Goal: Task Accomplishment & Management: Manage account settings

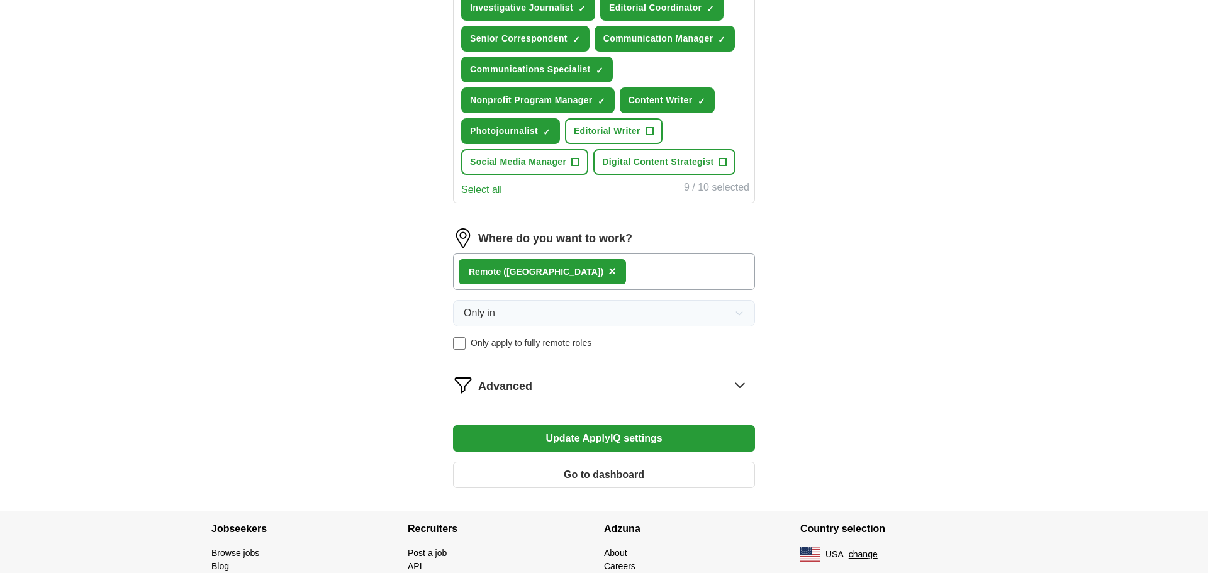
scroll to position [550, 0]
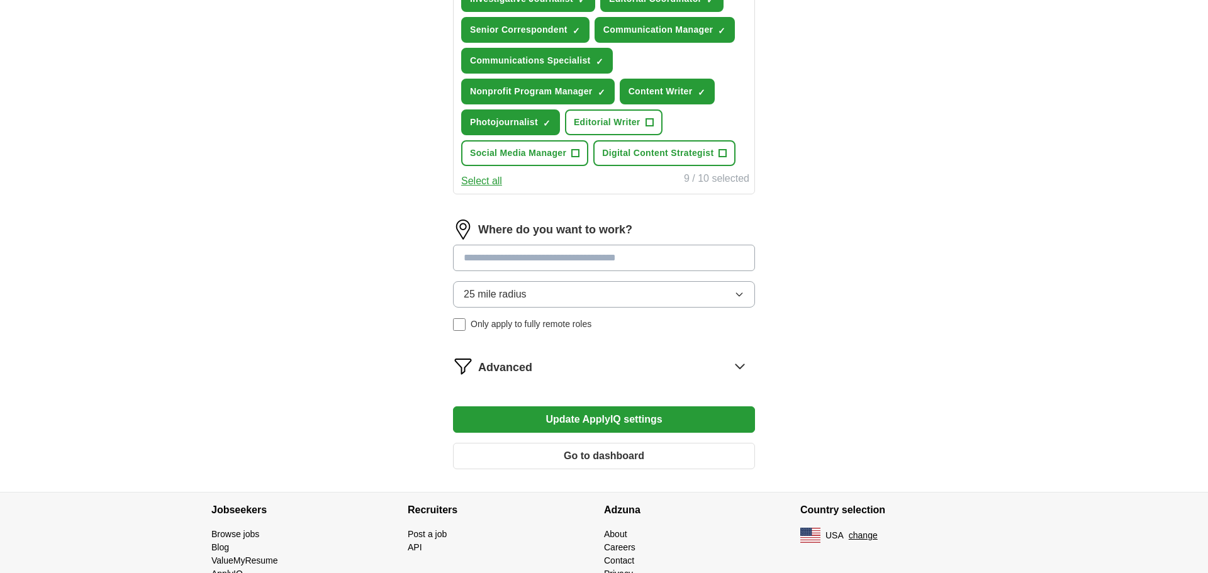
click at [737, 366] on icon at bounding box center [740, 366] width 8 height 4
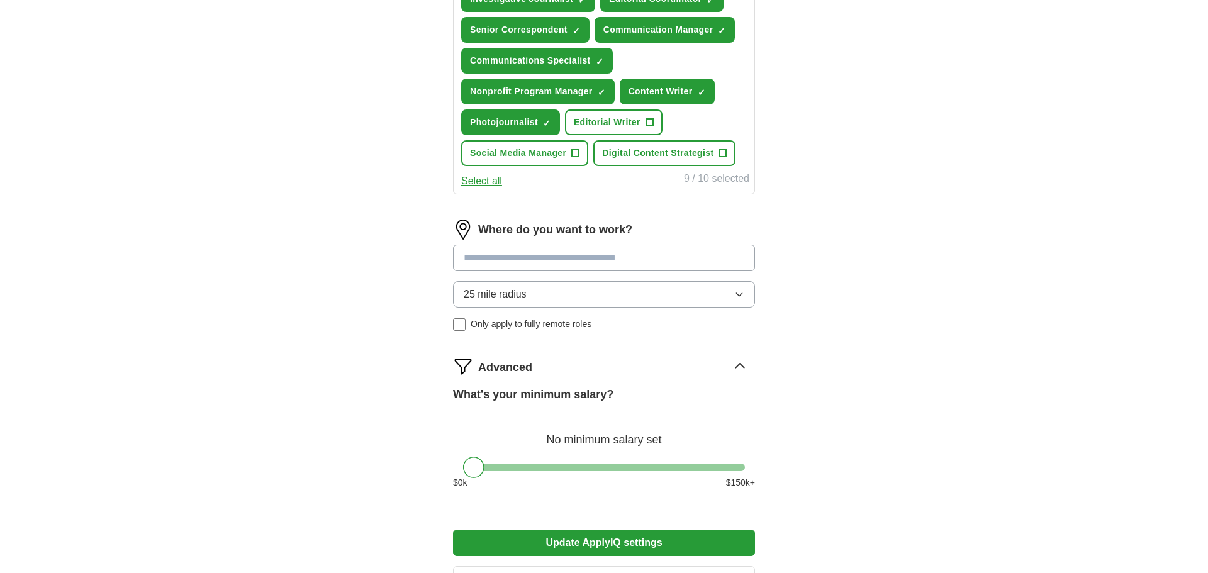
click at [650, 546] on button "Update ApplyIQ settings" at bounding box center [604, 543] width 302 height 26
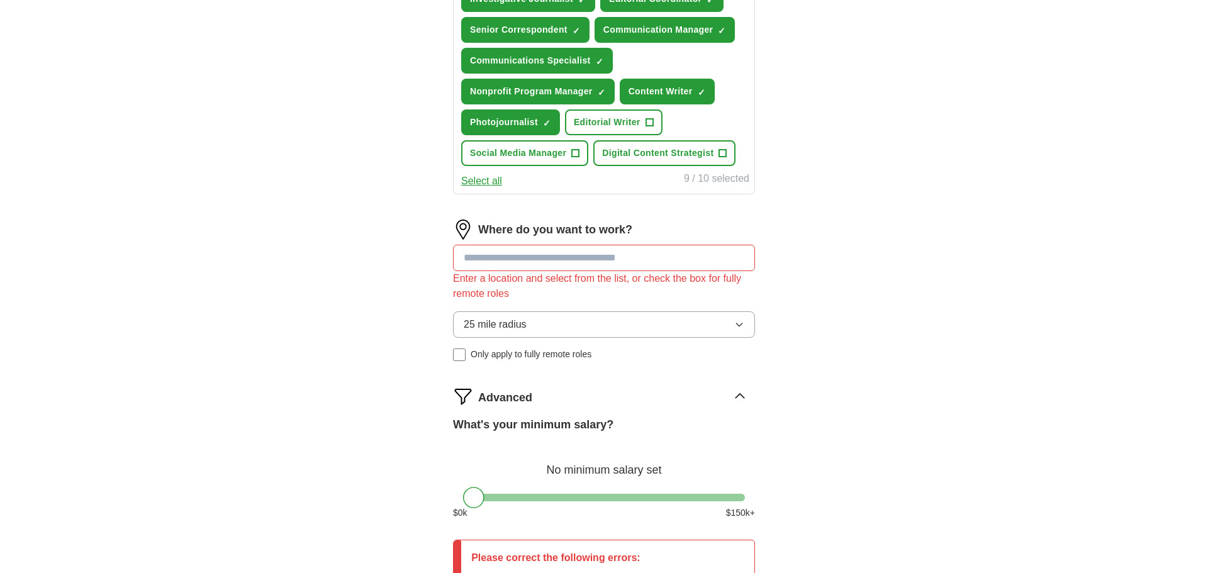
click at [649, 265] on input at bounding box center [604, 258] width 302 height 26
type input "******"
click at [420, 291] on div "Let ApplyIQ do the hard work of searching and applying for jobs. Just tell us w…" at bounding box center [604, 138] width 403 height 1159
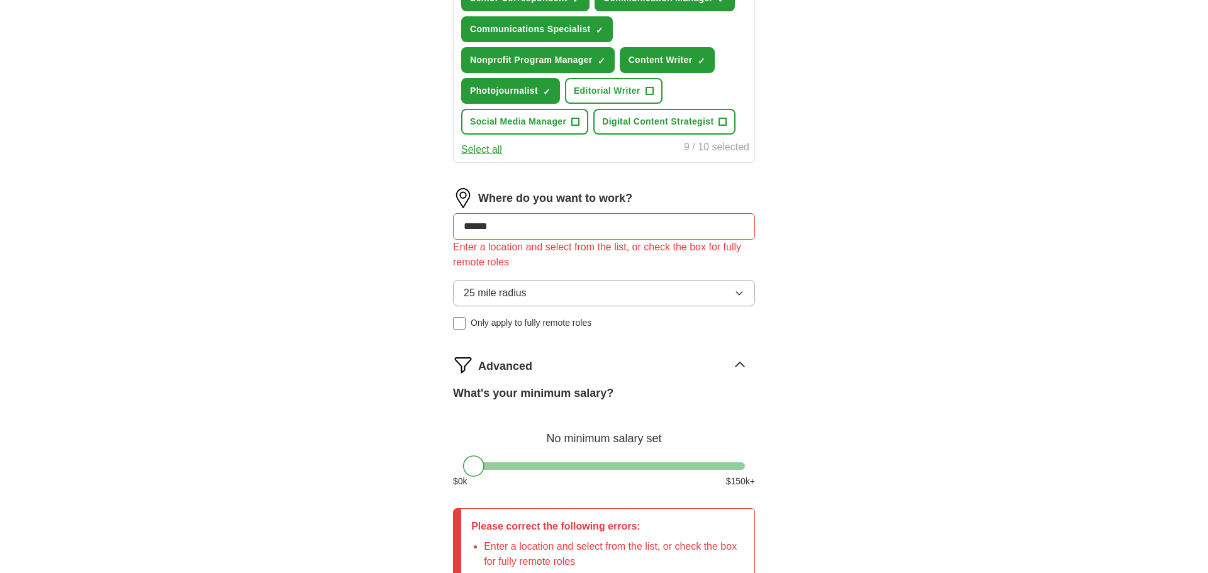
scroll to position [581, 0]
click at [508, 286] on button "25 mile radius" at bounding box center [604, 294] width 302 height 26
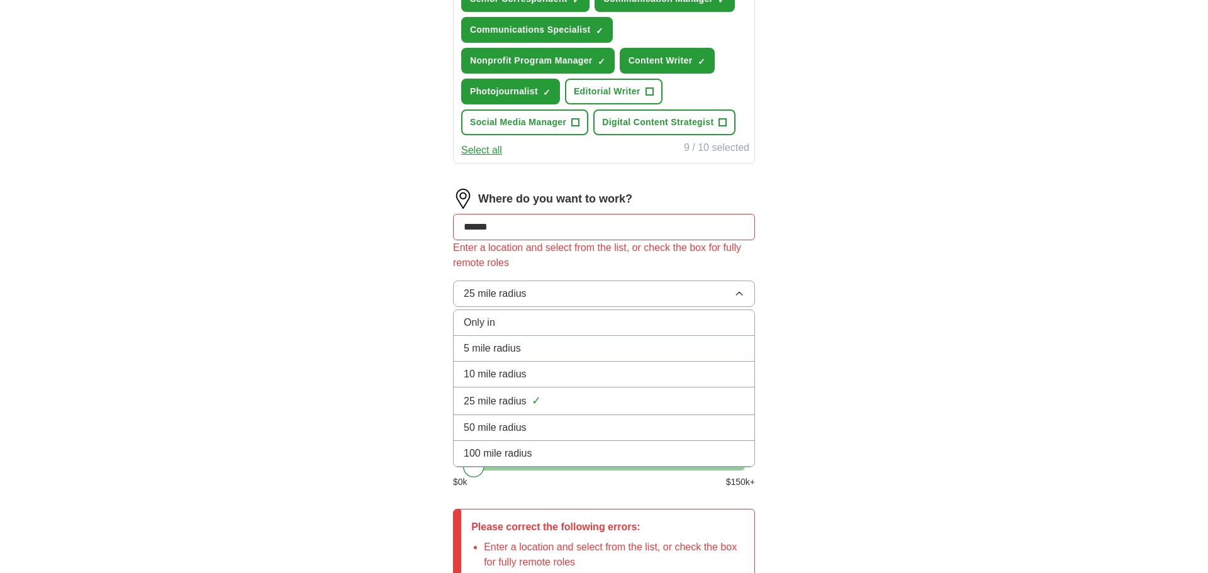
click at [490, 342] on span "5 mile radius" at bounding box center [492, 348] width 57 height 15
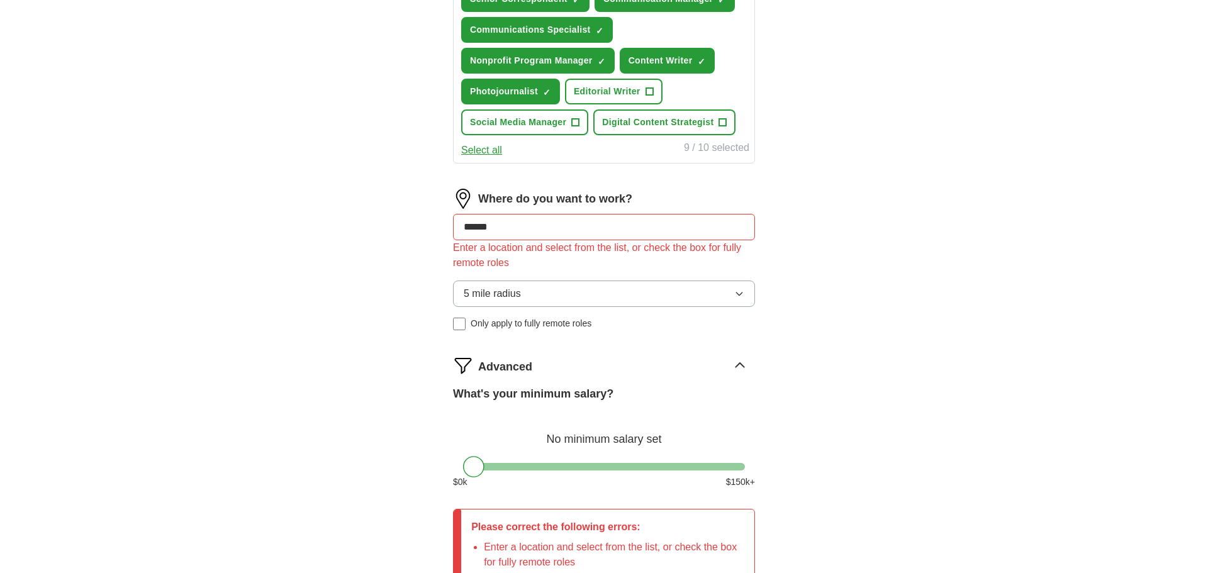
click at [513, 230] on input "******" at bounding box center [604, 227] width 302 height 26
click at [366, 328] on div "ApplyIQ Let ApplyIQ do the hard work of searching and applying for jobs. Just t…" at bounding box center [603, 72] width 805 height 1229
click at [481, 294] on span "5 mile radius" at bounding box center [492, 293] width 57 height 15
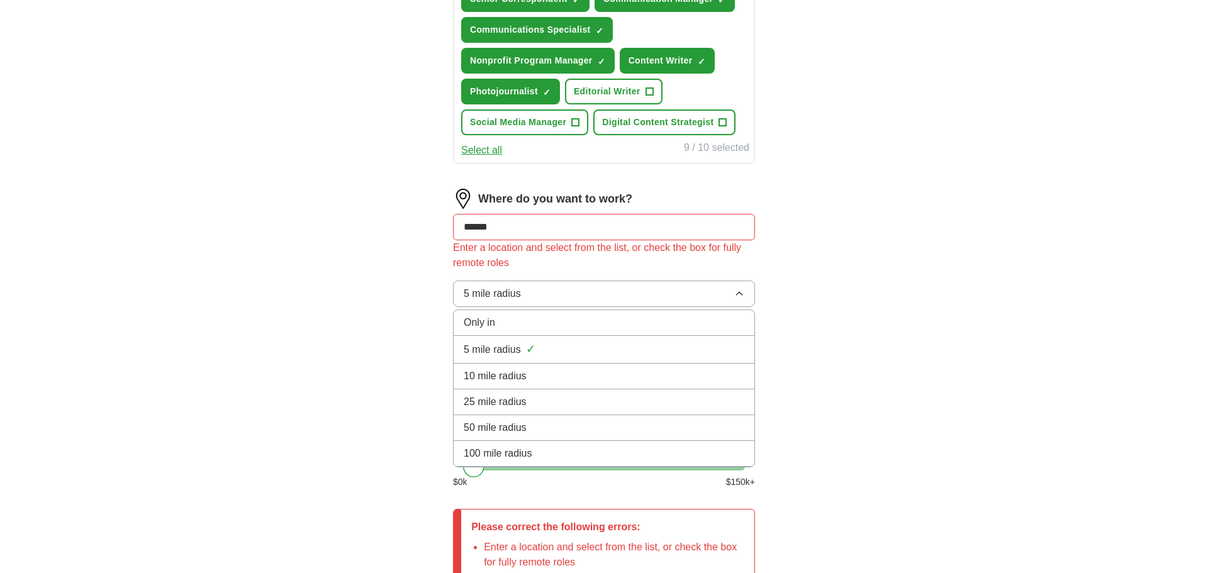
click at [412, 335] on div "Let ApplyIQ do the hard work of searching and applying for jobs. Just tell us w…" at bounding box center [604, 107] width 403 height 1159
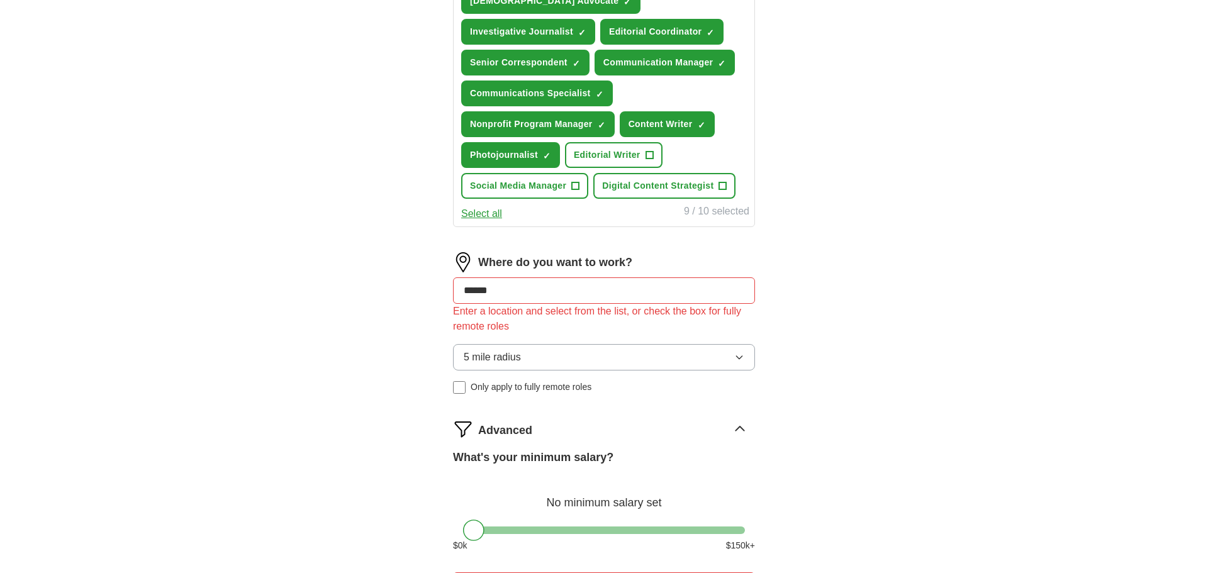
scroll to position [517, 0]
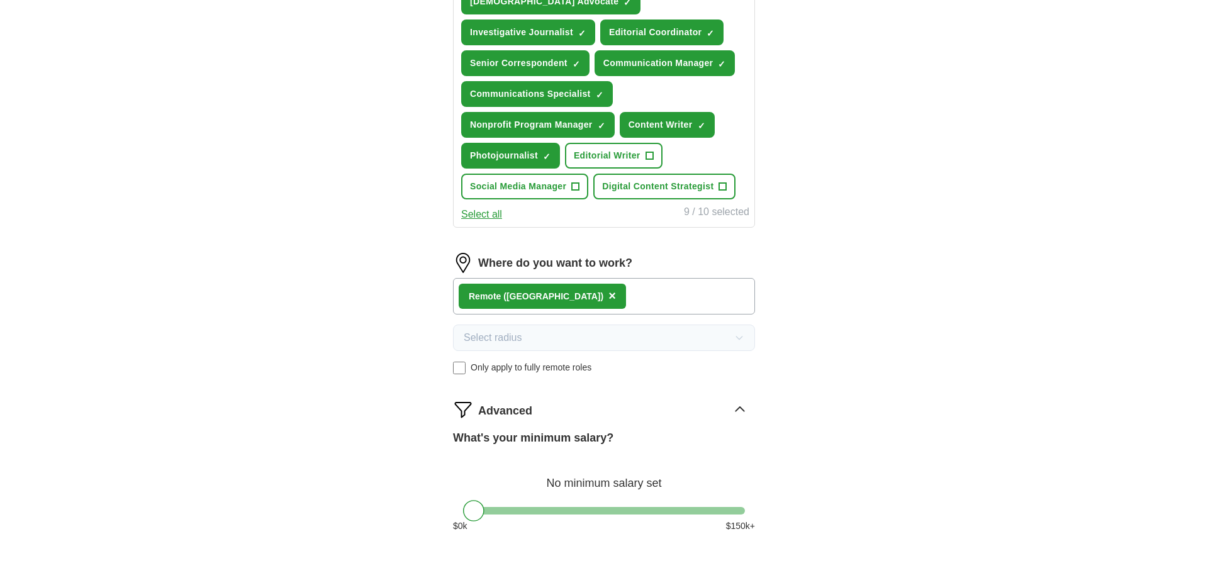
click at [423, 390] on div "Let ApplyIQ do the hard work of searching and applying for jobs. Just tell us w…" at bounding box center [604, 125] width 403 height 1067
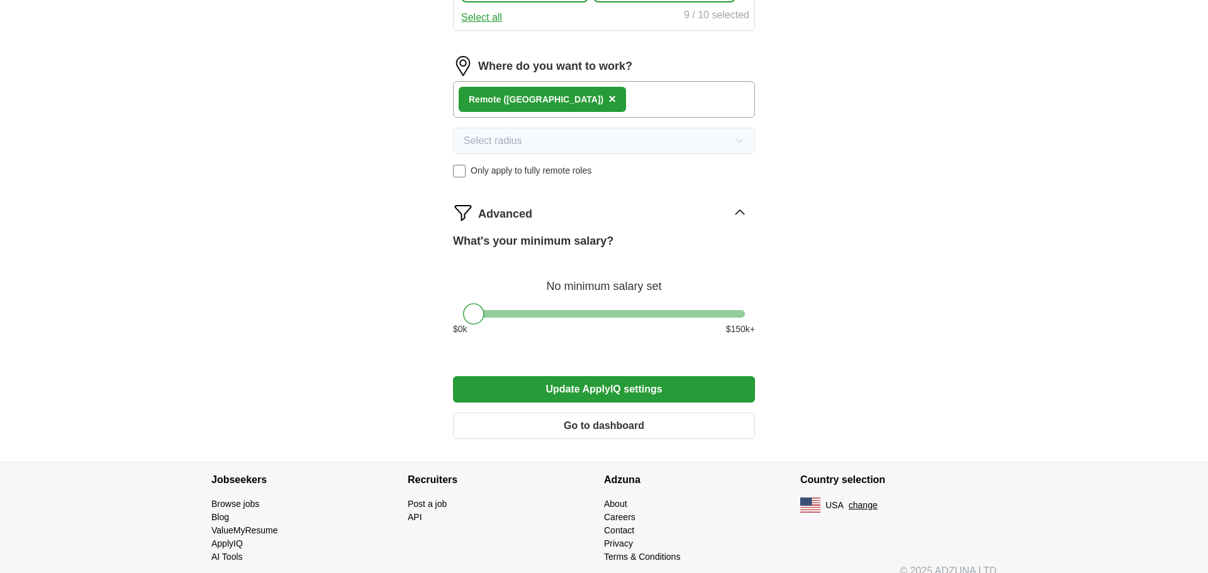
scroll to position [730, 0]
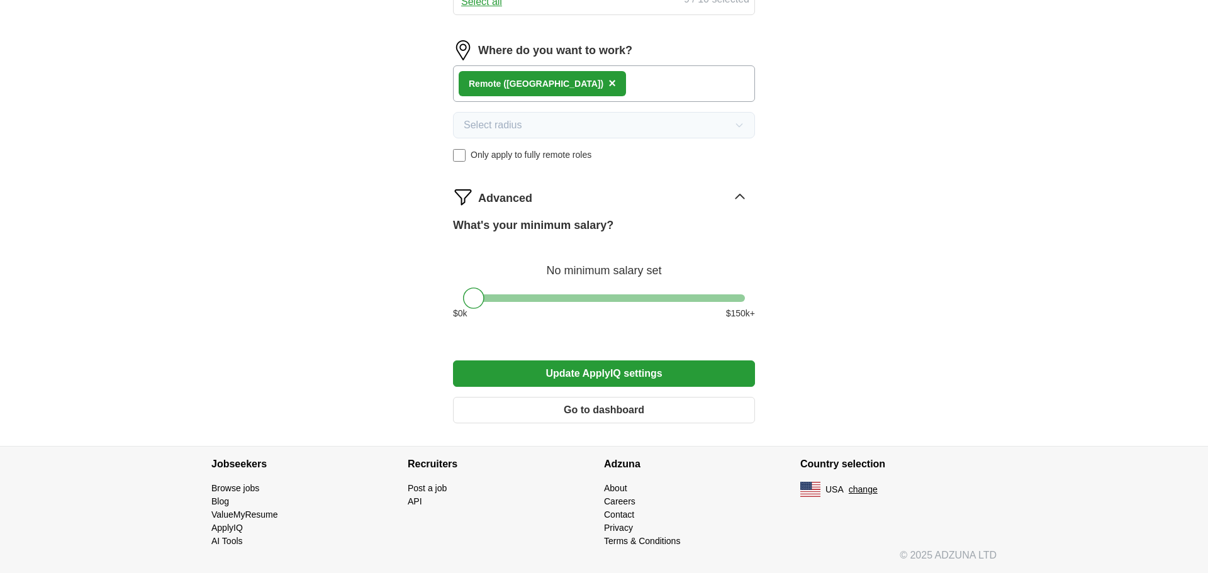
click at [539, 375] on button "Update ApplyIQ settings" at bounding box center [604, 374] width 302 height 26
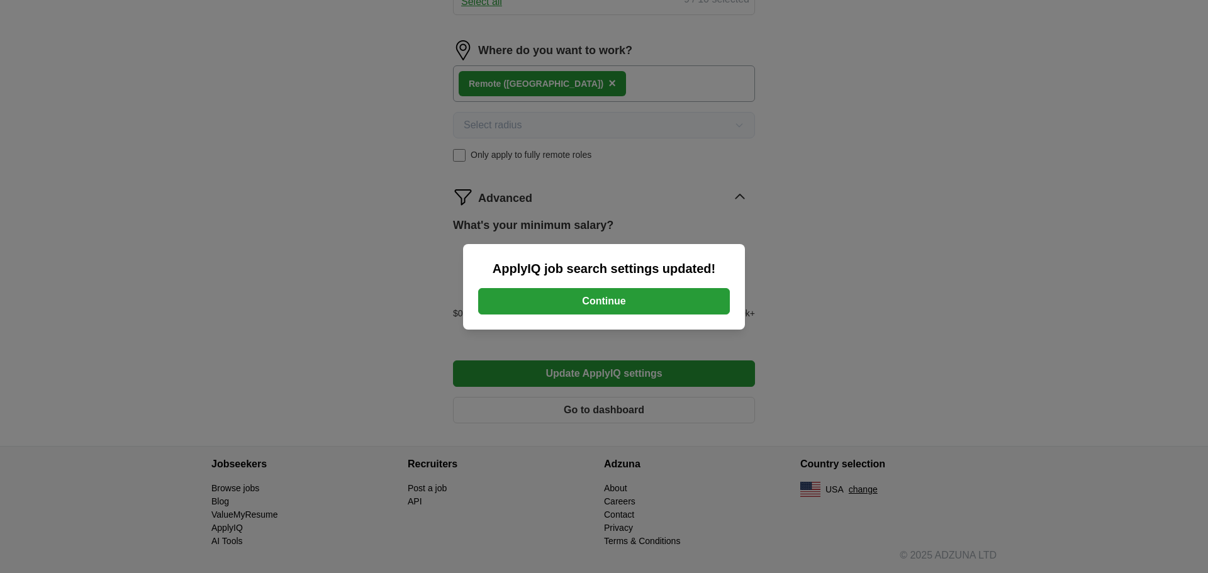
click at [585, 296] on button "Continue" at bounding box center [604, 301] width 252 height 26
